Goal: Browse casually: Explore the website without a specific task or goal

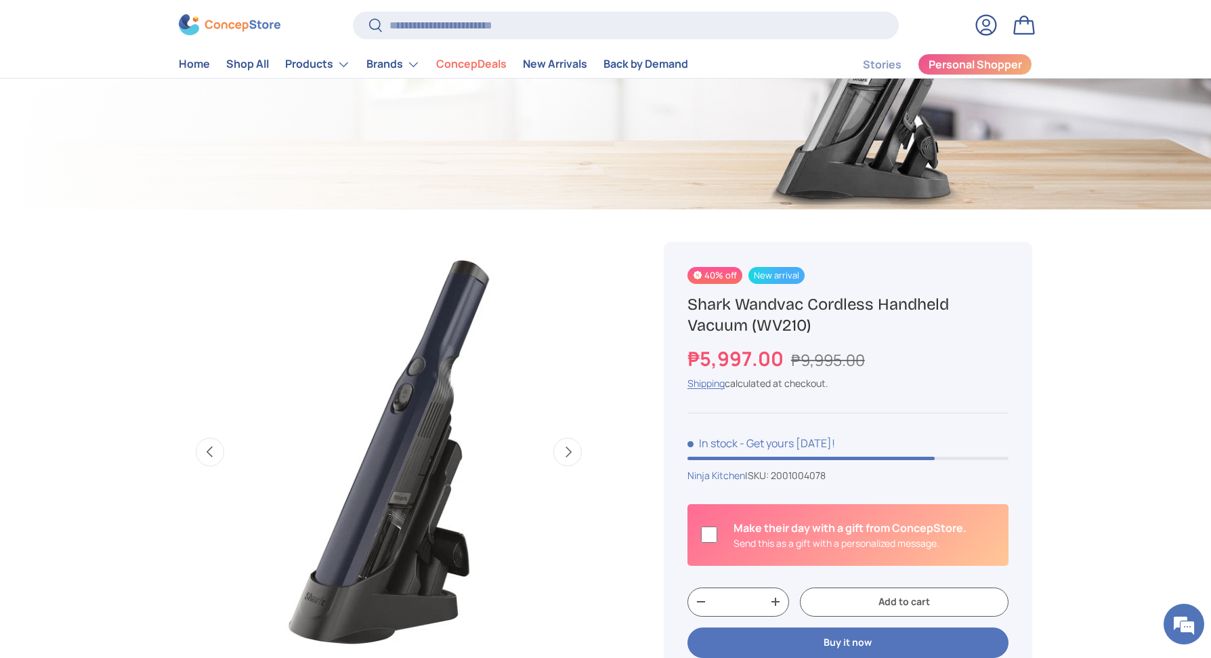
scroll to position [0, 427]
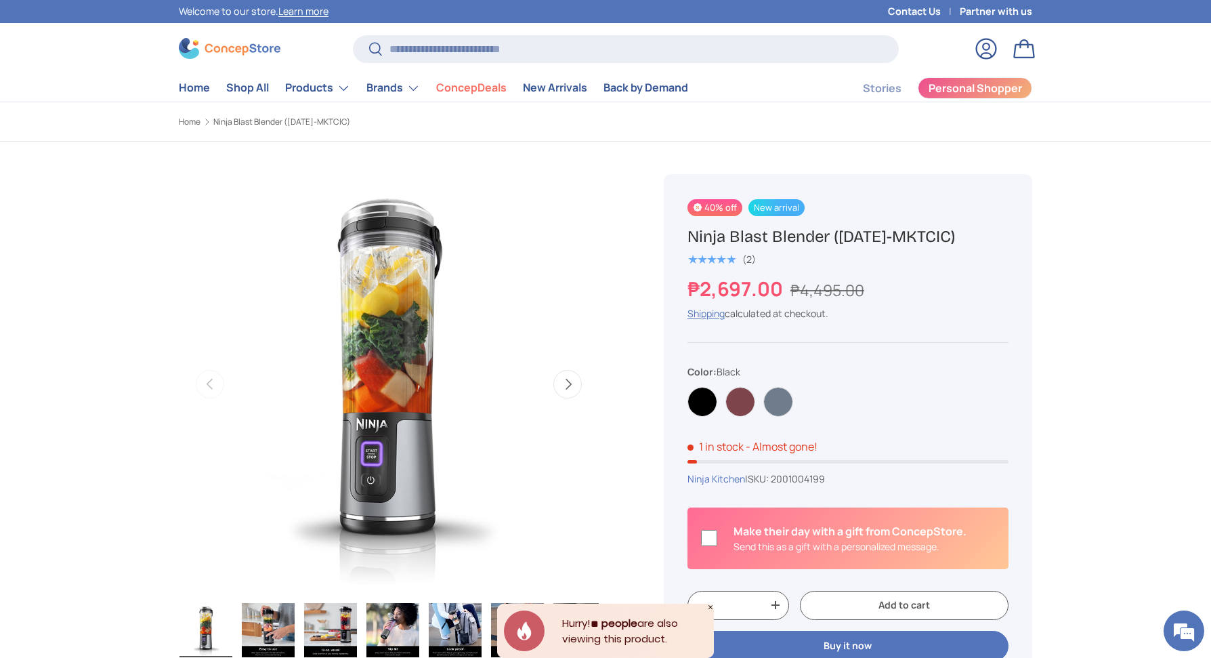
click at [711, 606] on icon "Close" at bounding box center [711, 607] width 4 height 4
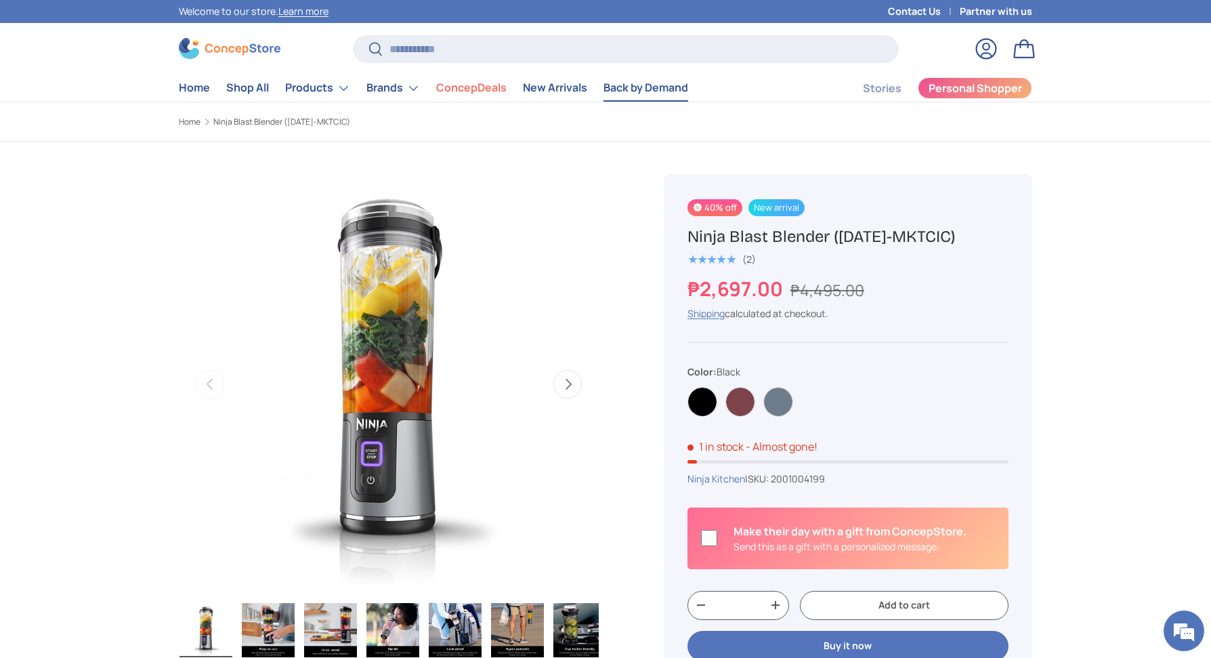
click at [632, 87] on link "Back by Demand" at bounding box center [646, 88] width 85 height 26
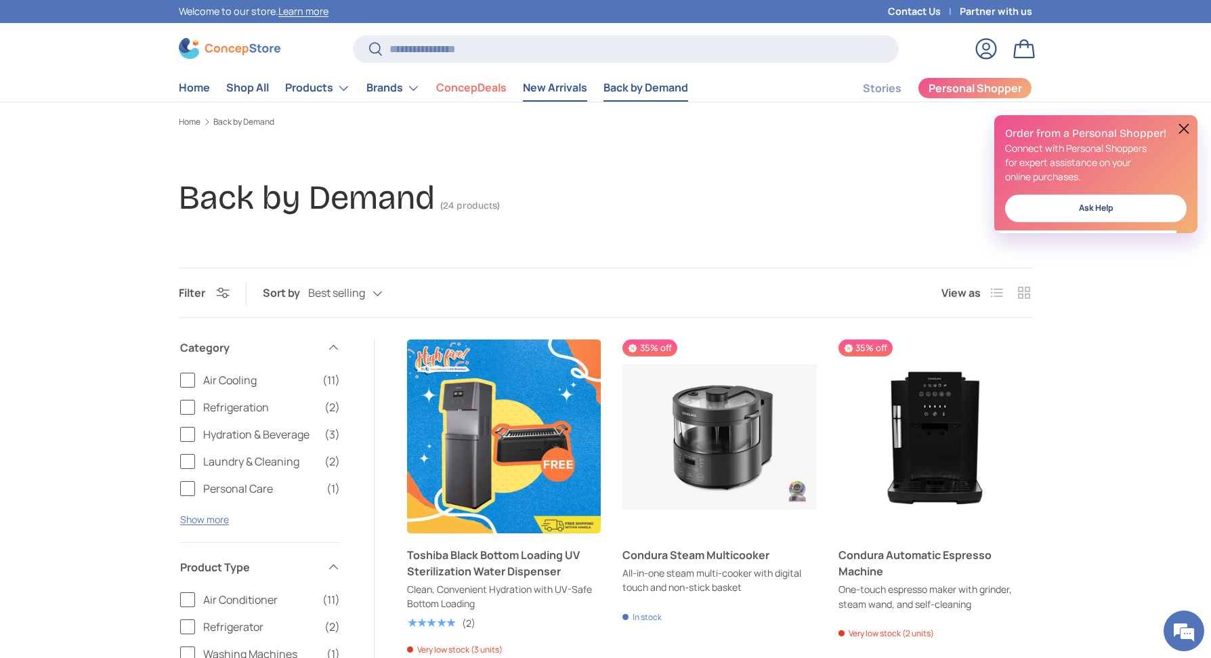
click at [537, 85] on link "New Arrivals" at bounding box center [555, 88] width 64 height 26
